Goal: Task Accomplishment & Management: Manage account settings

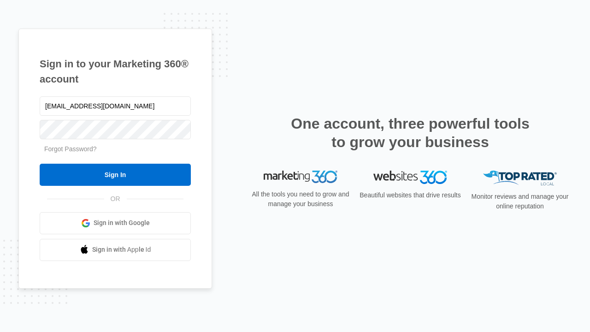
type input "[EMAIL_ADDRESS][DOMAIN_NAME]"
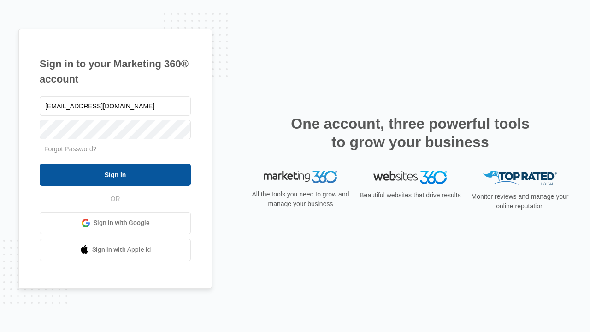
click at [115, 174] on input "Sign In" at bounding box center [115, 175] width 151 height 22
